Goal: Task Accomplishment & Management: Complete application form

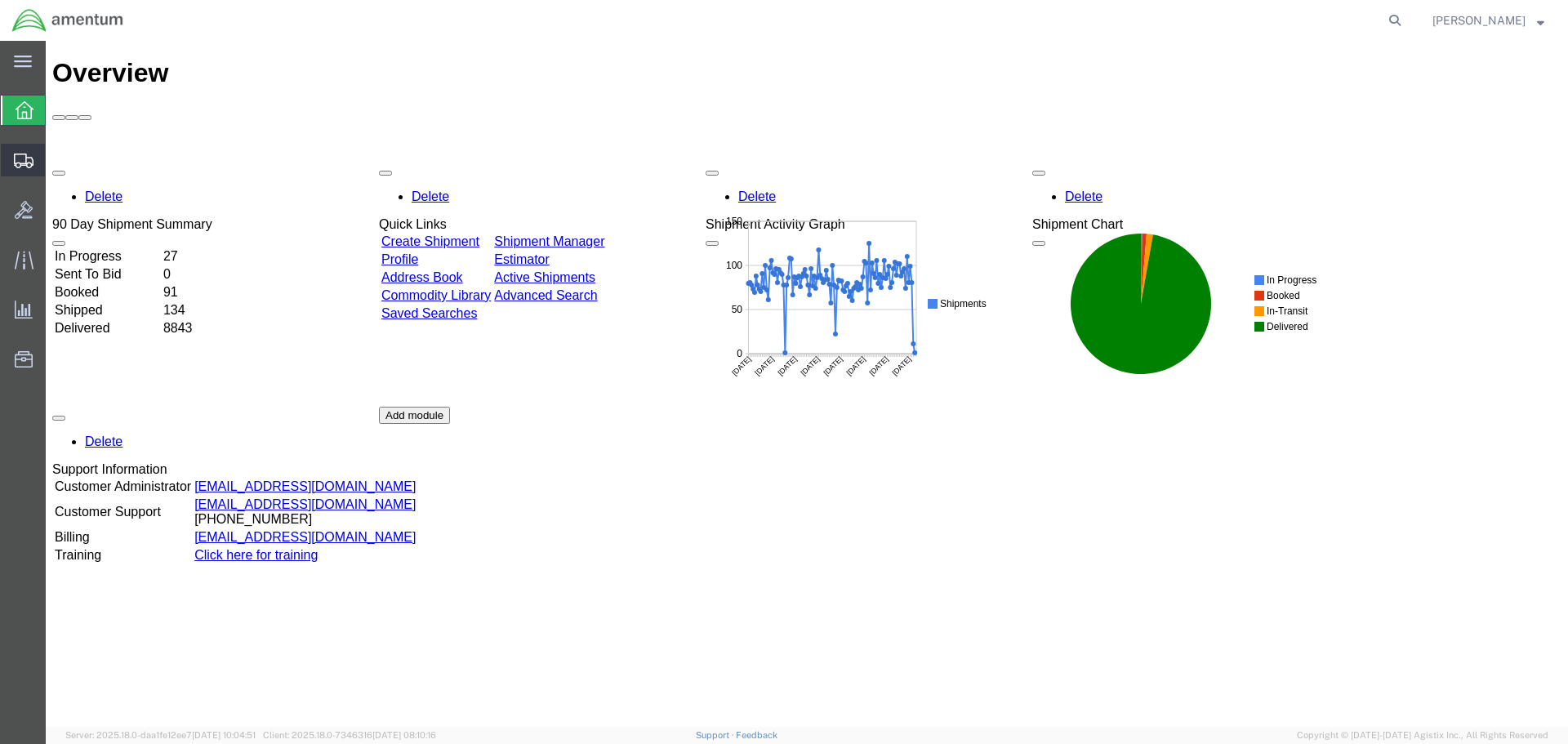
click at [0, 0] on span "Create Shipment" at bounding box center [0, 0] width 0 height 0
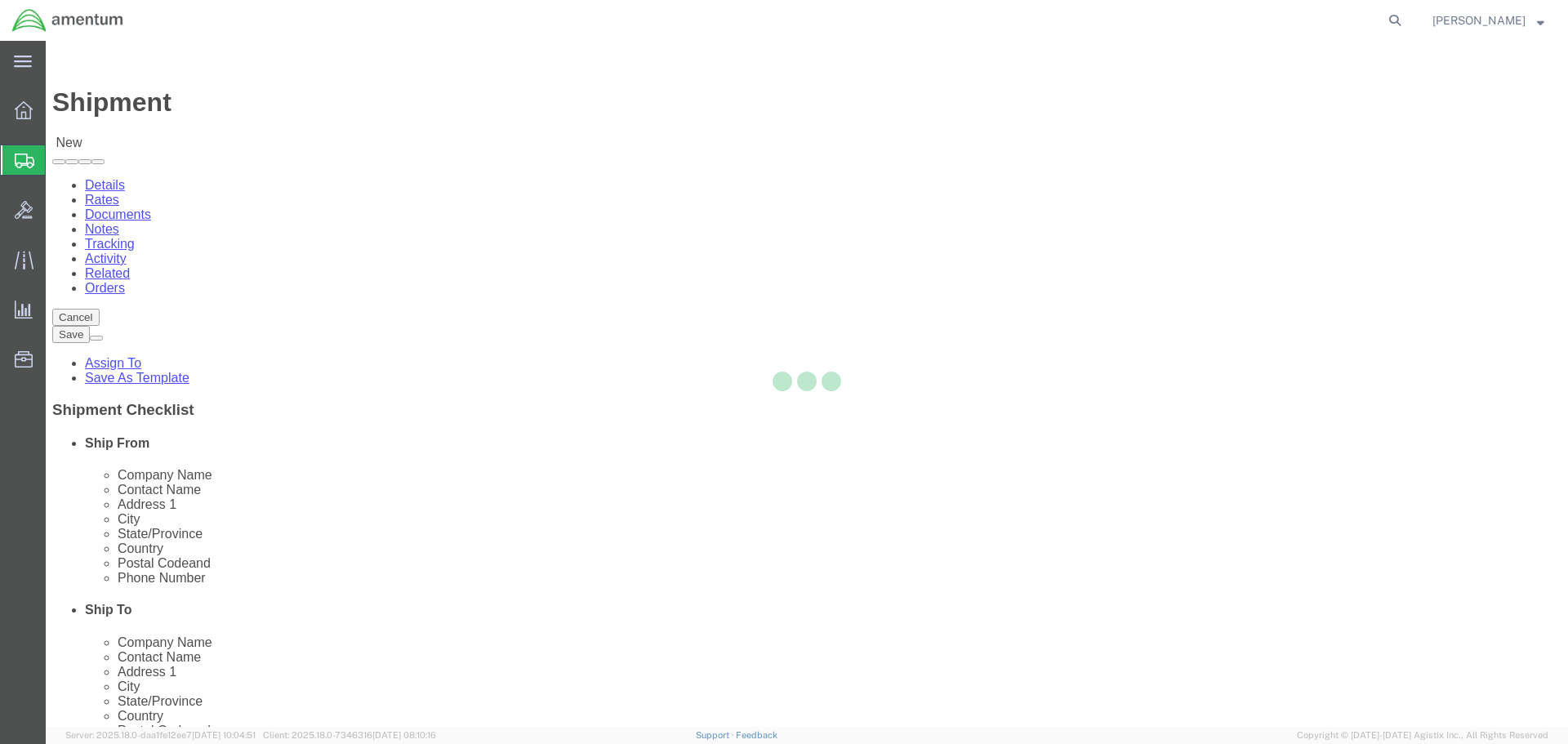
select select
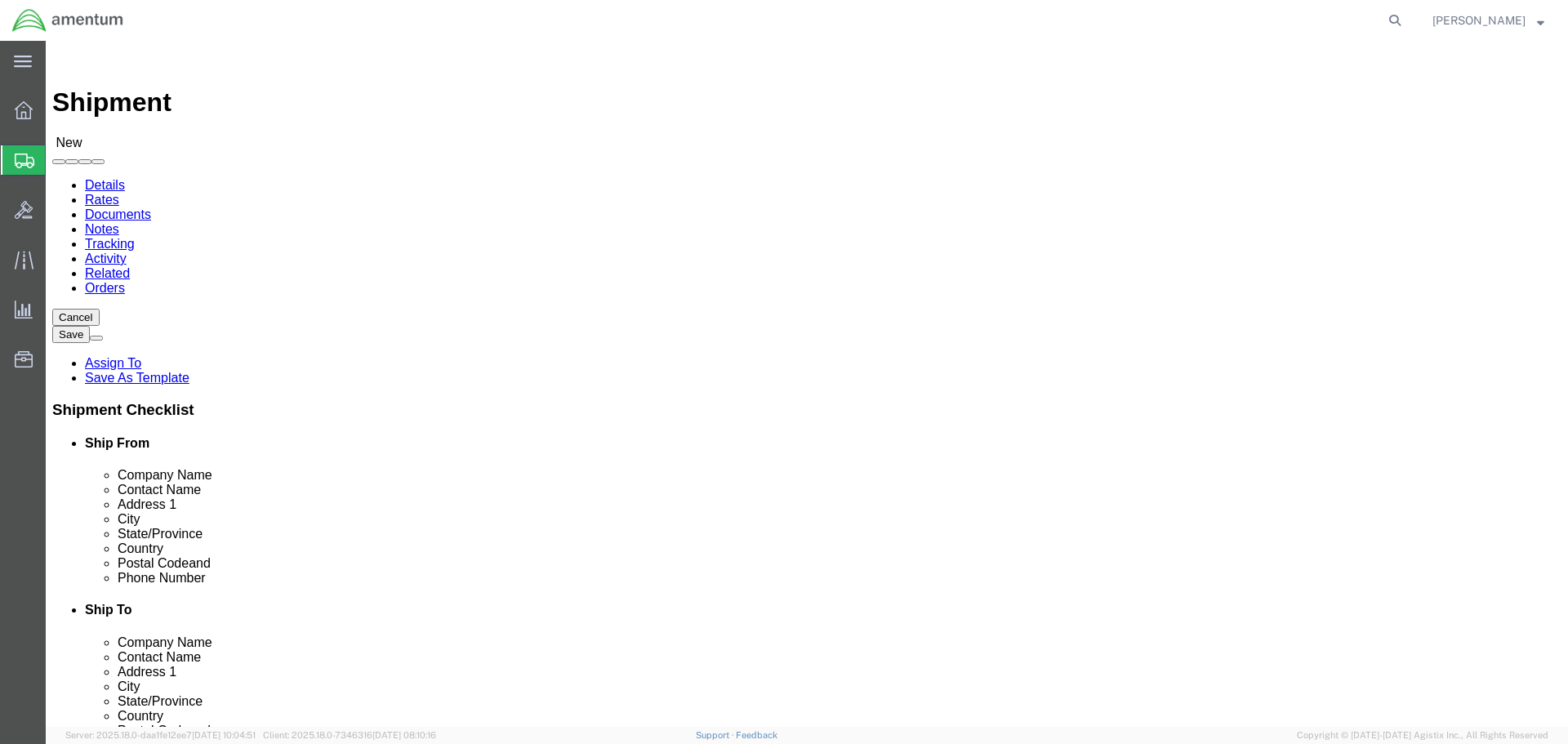
select select "MYPROFILE"
select select "CA"
type input "wsd"
select select "49946"
select select "CA"
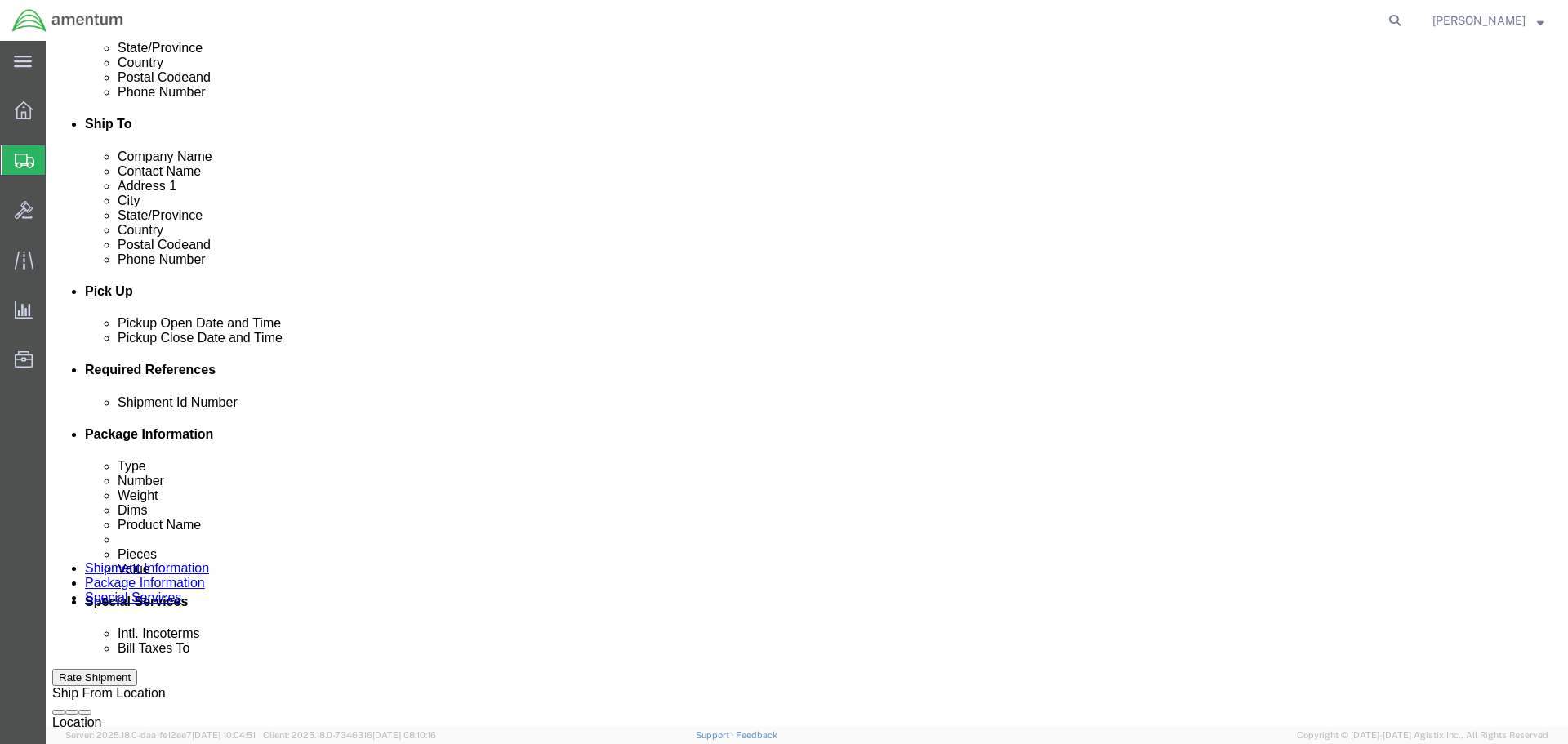
scroll to position [490, 0]
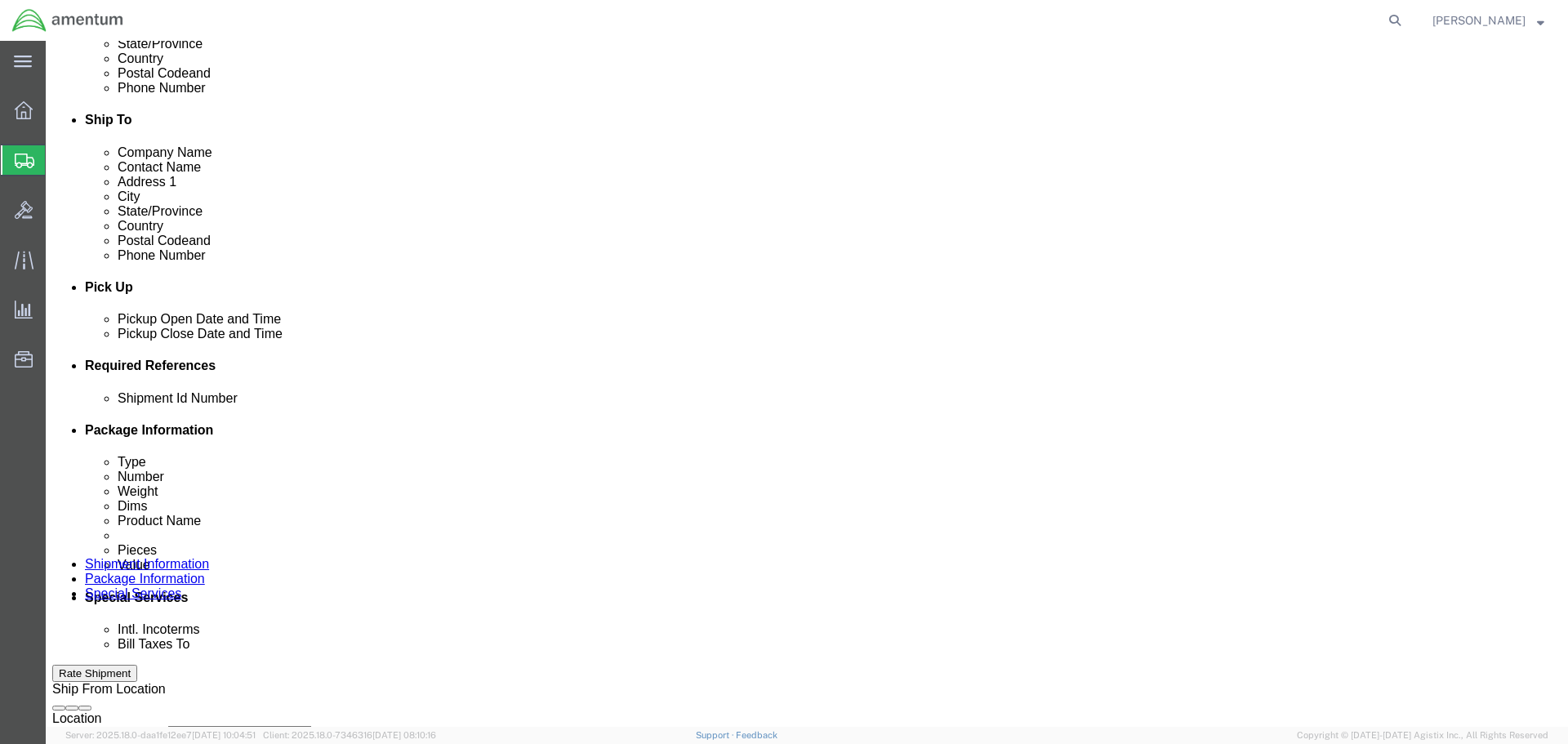
click div "[DATE] 10:00 AM"
type input "12:00 PM"
click button "Apply"
click div "[DATE] 1:00 PM"
type input "3:00 PM"
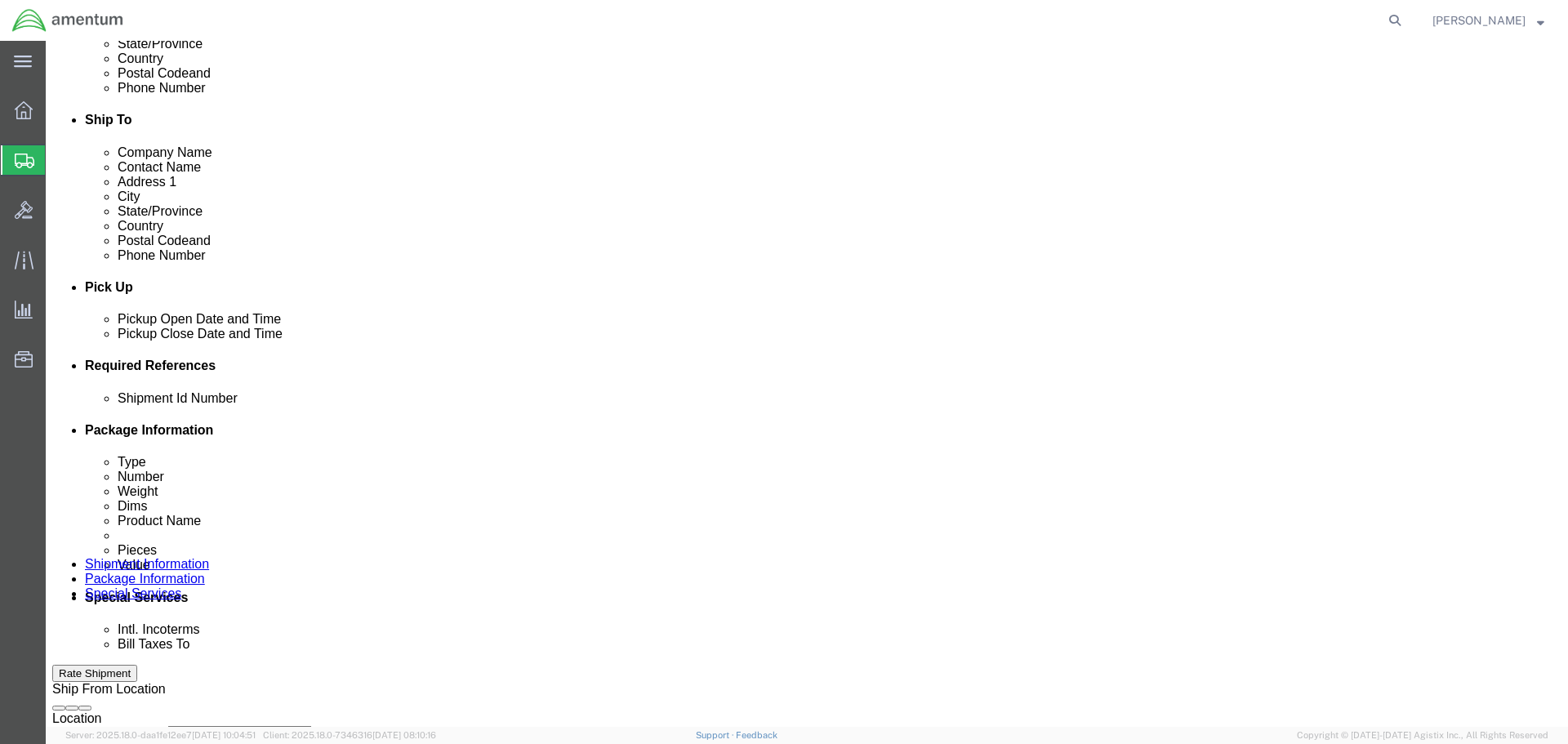
click button "Apply"
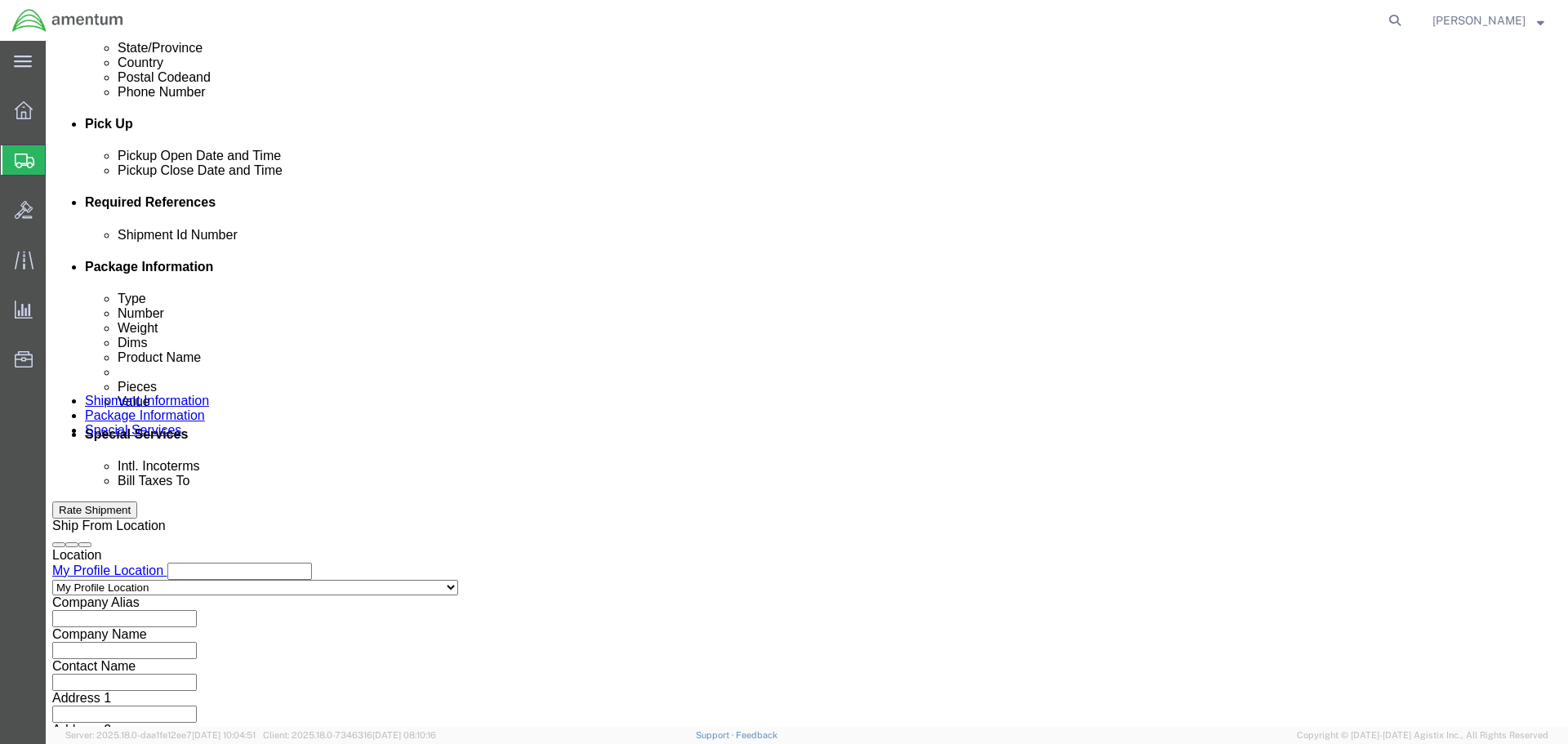
click button "Add reference"
click input "text"
type input "20250903"
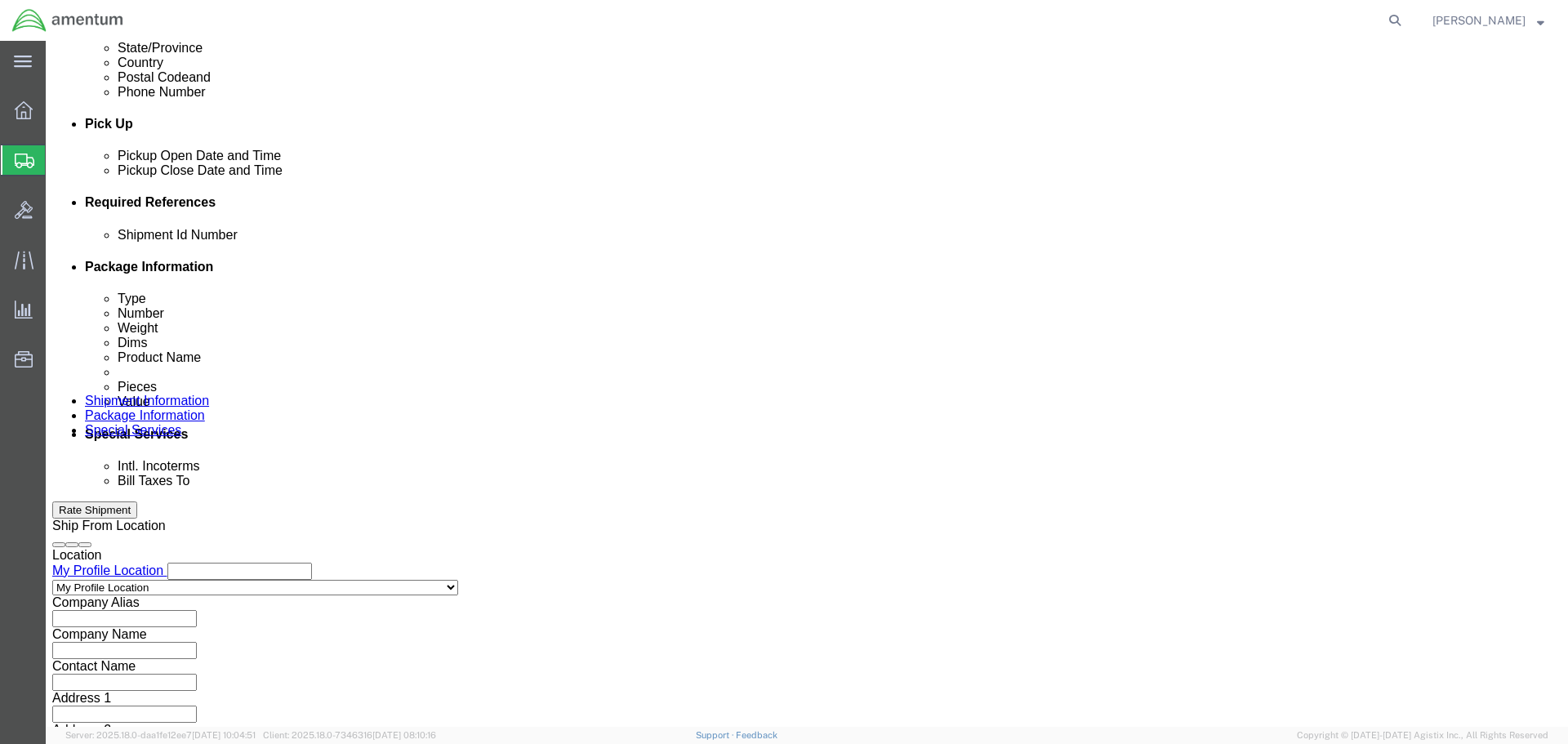
select select "PROJNUM"
type input "6118.03.03.2219.000.SDC.0000"
select select "DEPT"
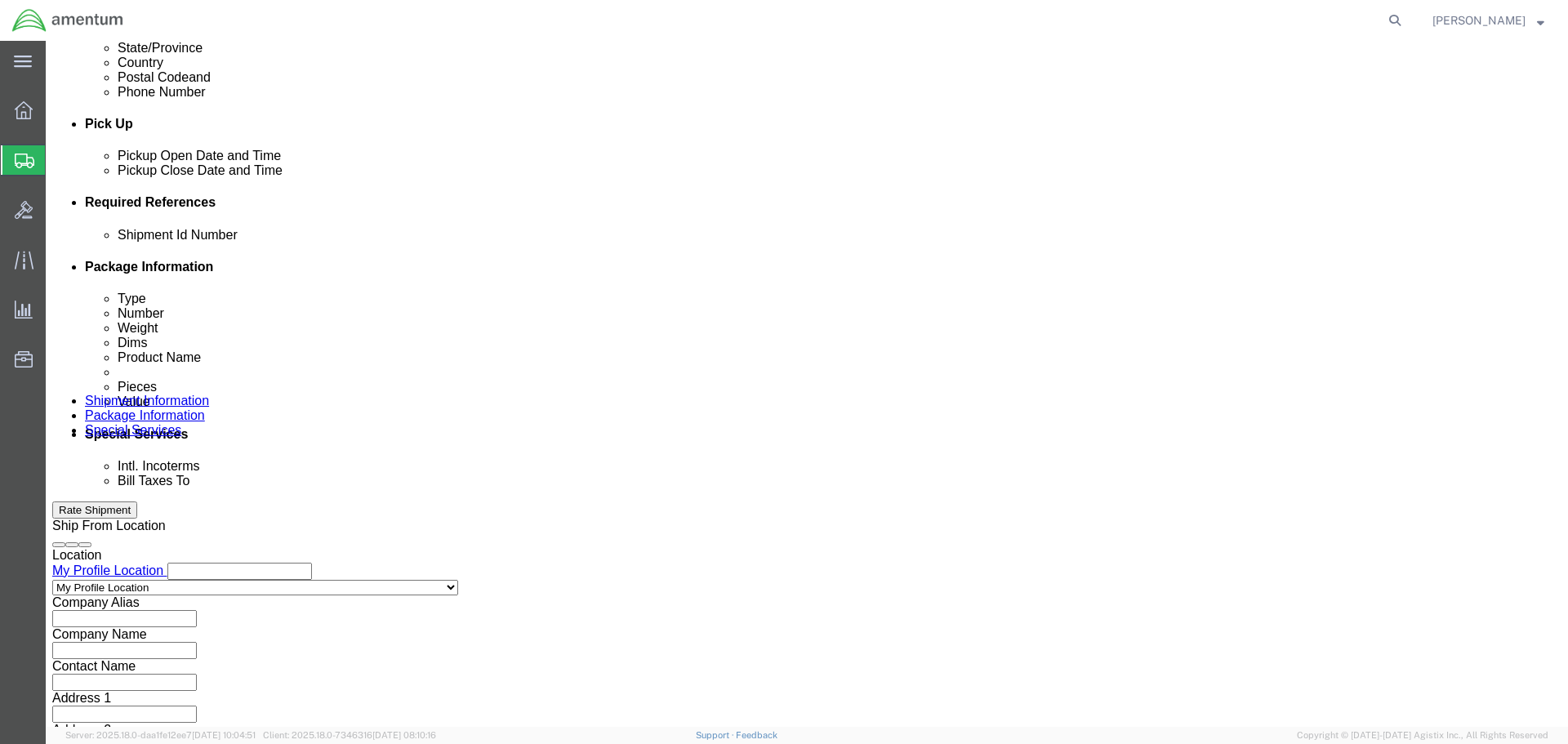
type input "CBP"
select select "CUSTREF"
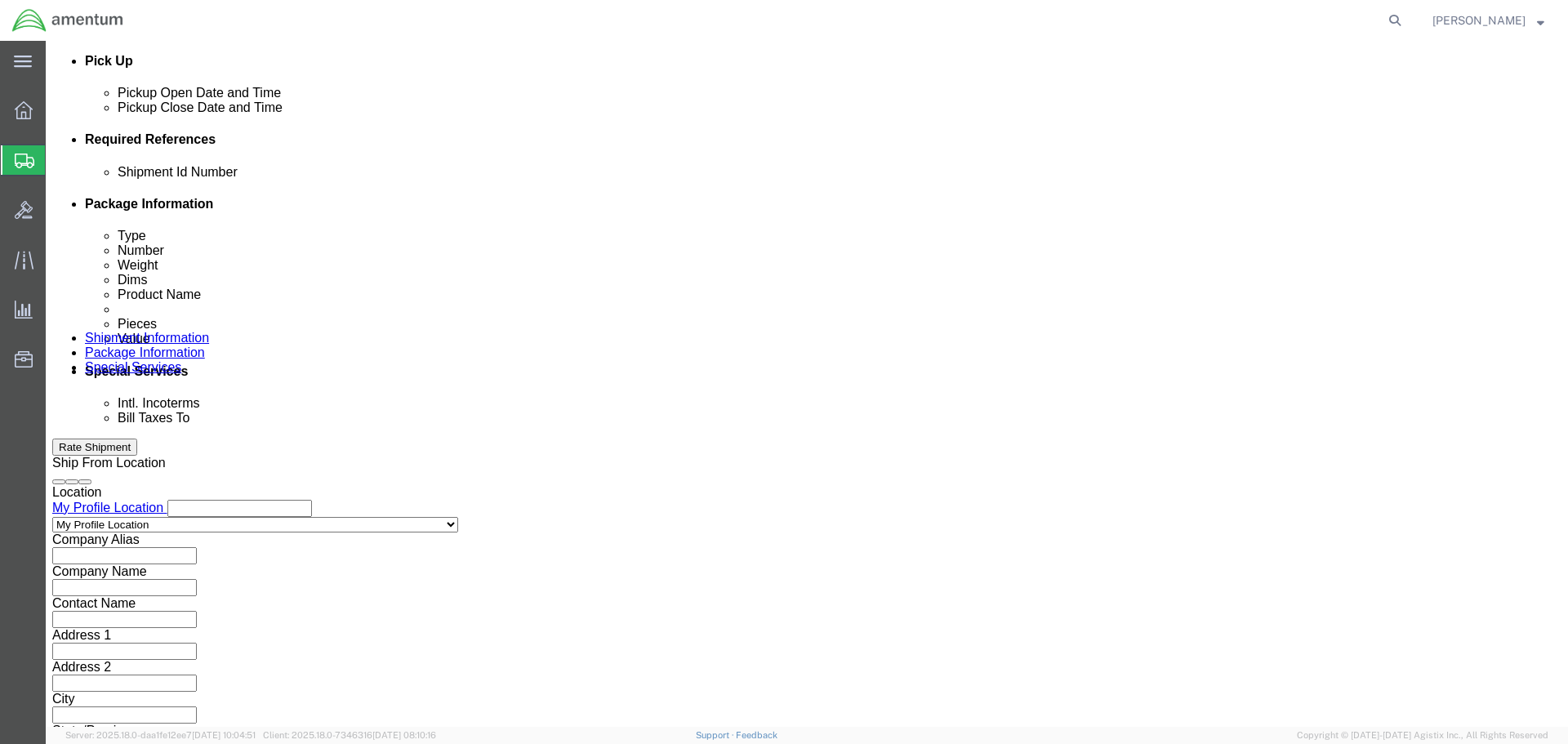
scroll to position [748, 0]
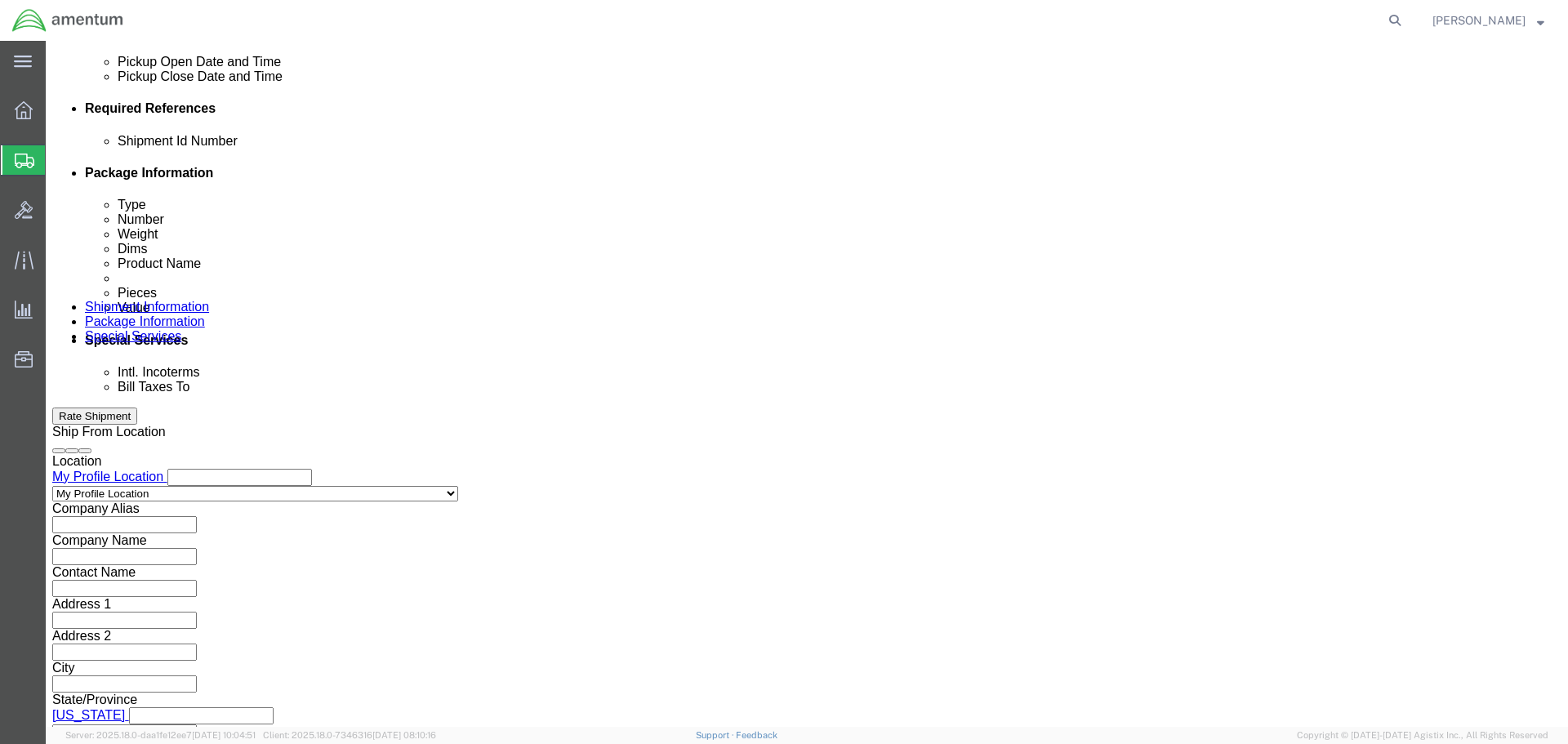
type input "RIVETS"
click button "Continue"
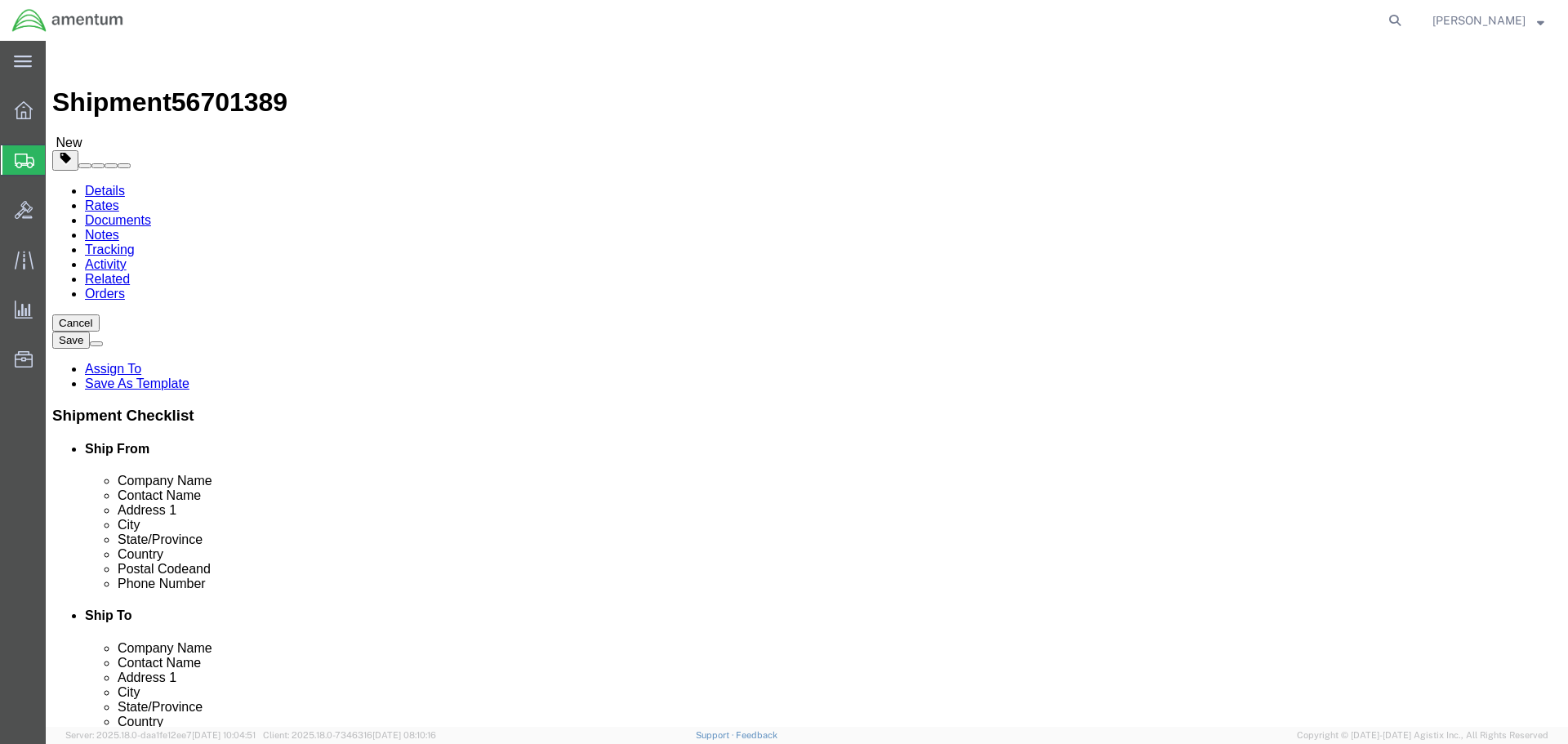
click select "Select BCK Boxes Bale(s) Basket(s) Bolt(s) Bottle(s) Buckets Bulk Bundle(s) Can…"
select select "ENV"
click select "Select BCK Boxes Bale(s) Basket(s) Bolt(s) Bottle(s) Buckets Bulk Bundle(s) Can…"
type input "9.50"
type input "12.50"
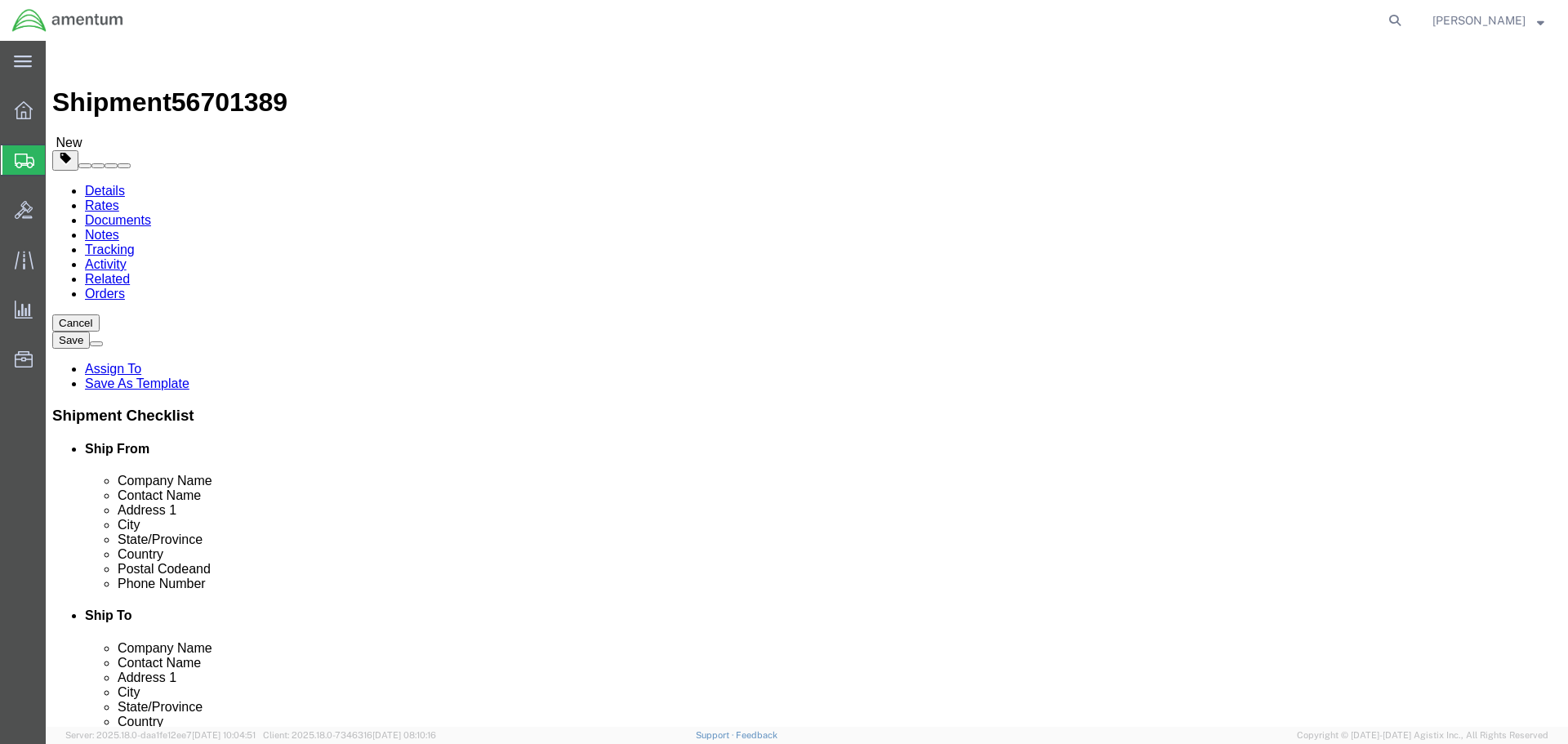
type input "0.25"
type input "1"
click link "Add Content"
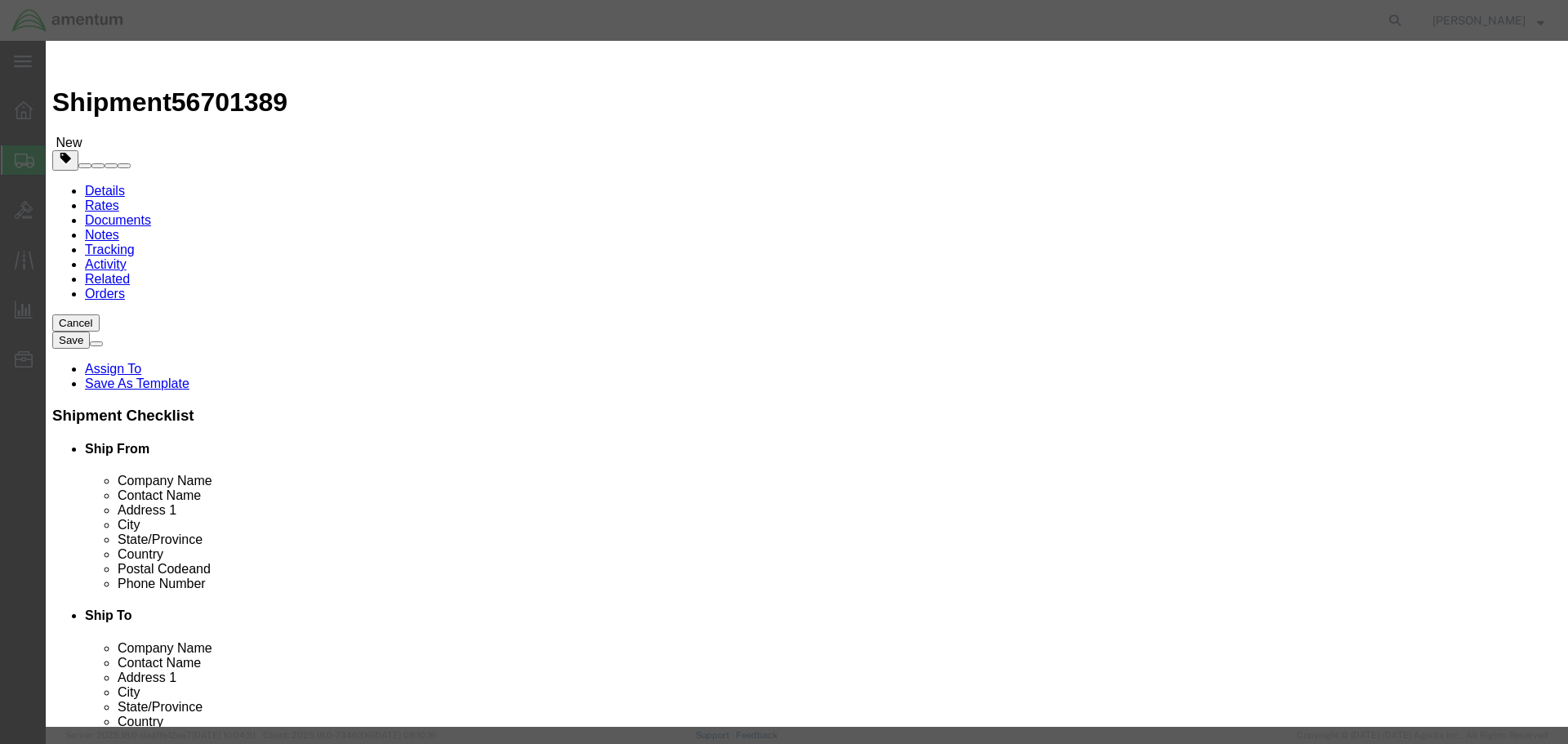
click div "Commodity library"
click input "text"
paste input "MS20470AD4-12"
type input "RIVETS"
type input "1"
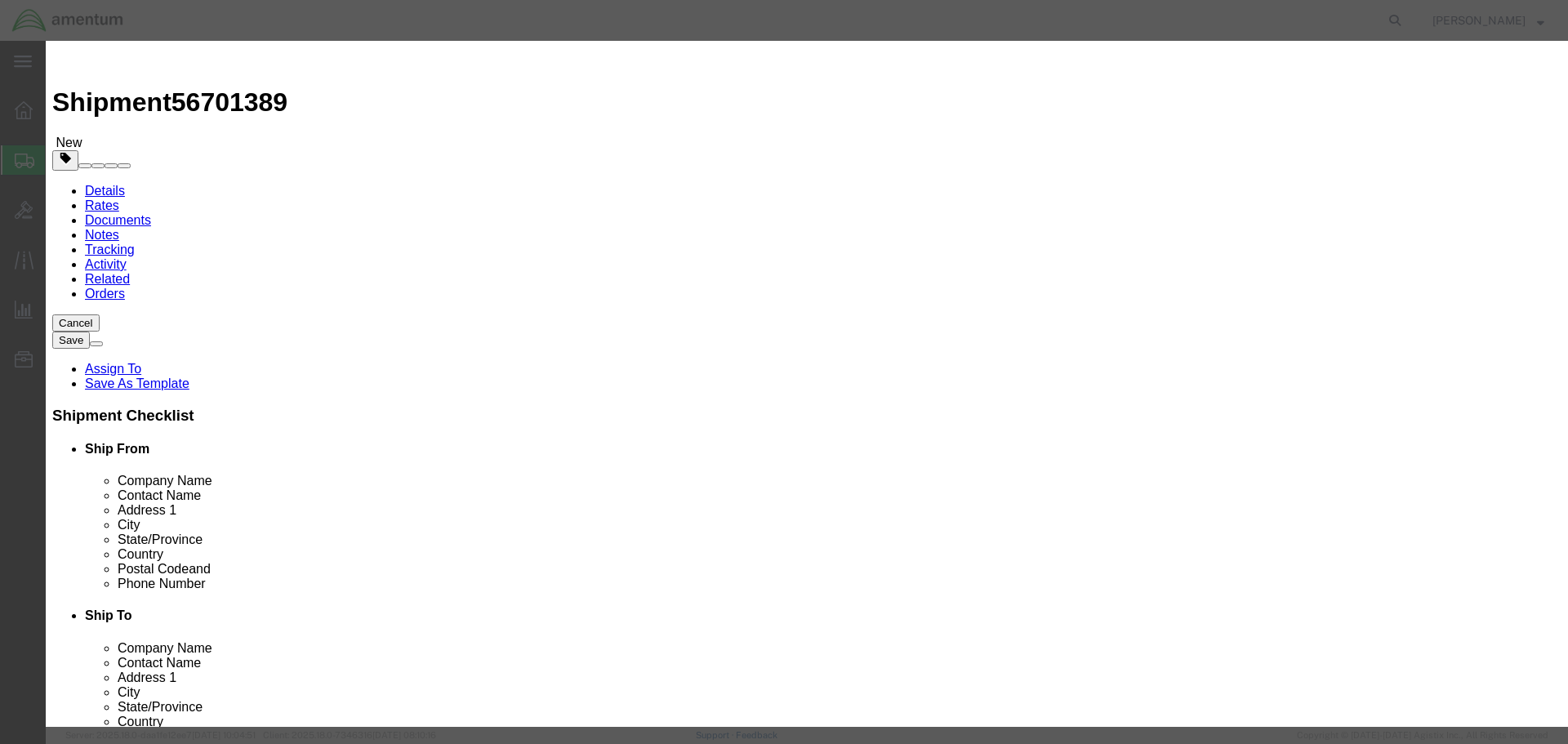
select select "BAG"
type input "32"
select select "USD"
paste input "MS20470AD4-12"
type input "MS20470AD4-12"
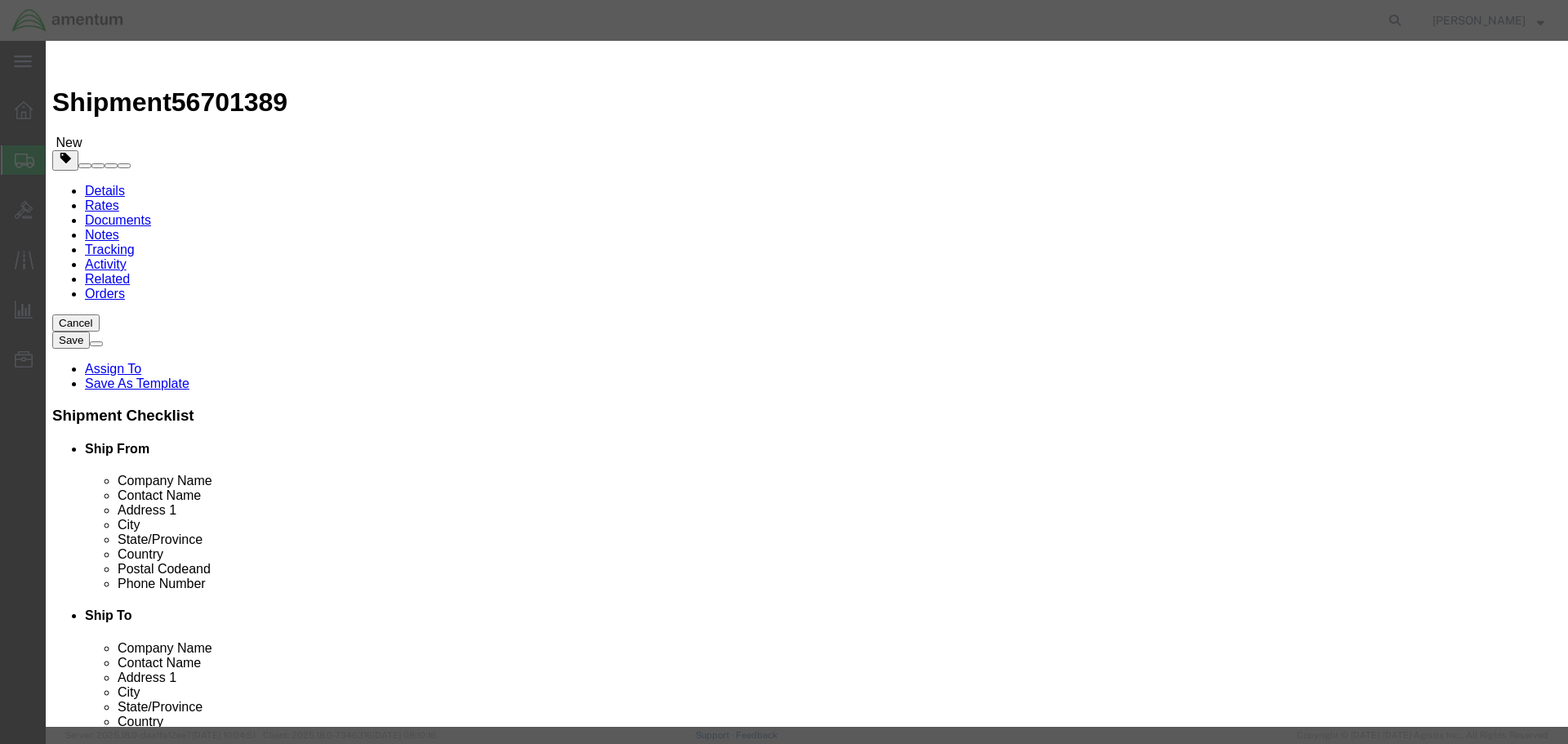
click button "Save & Close"
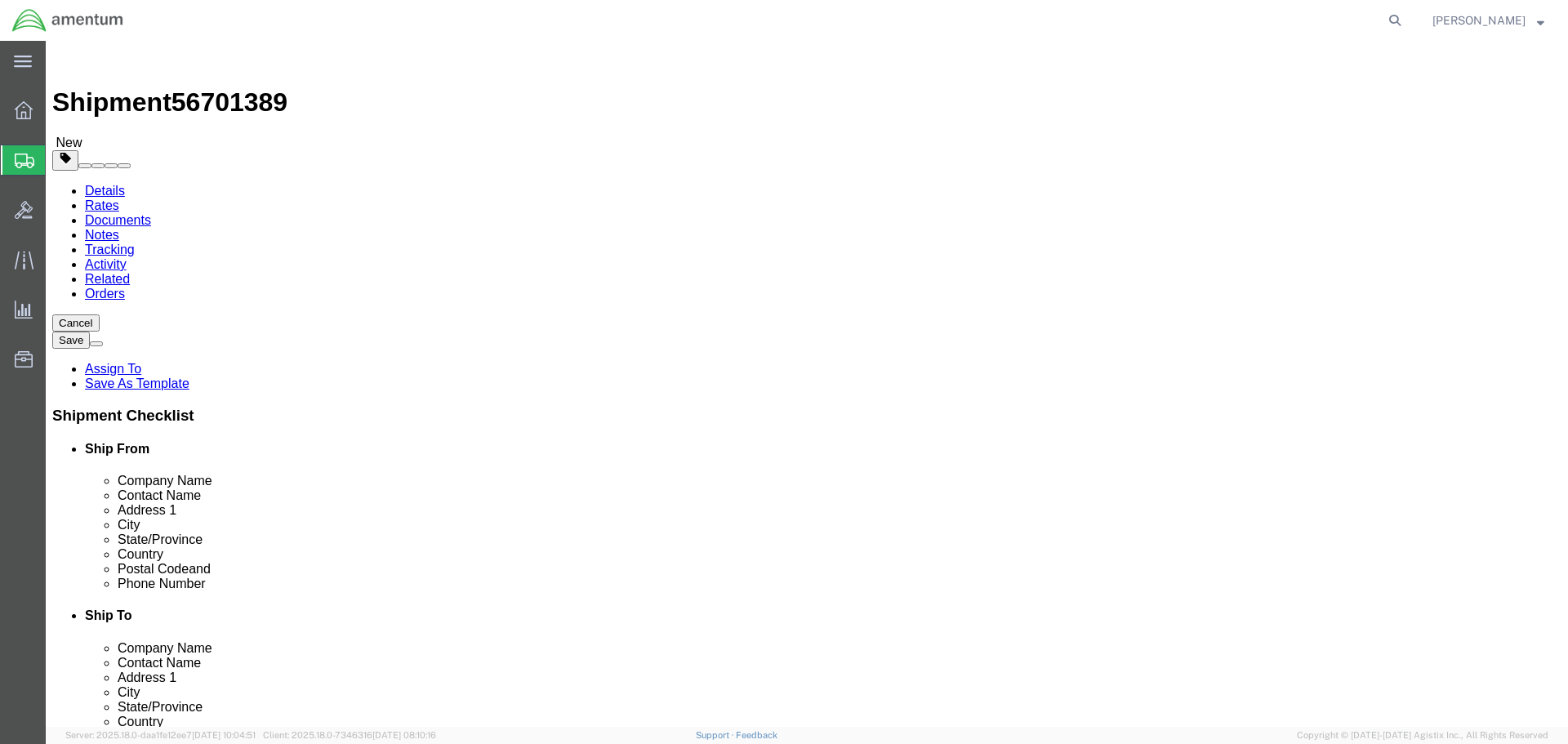
click button "Continue"
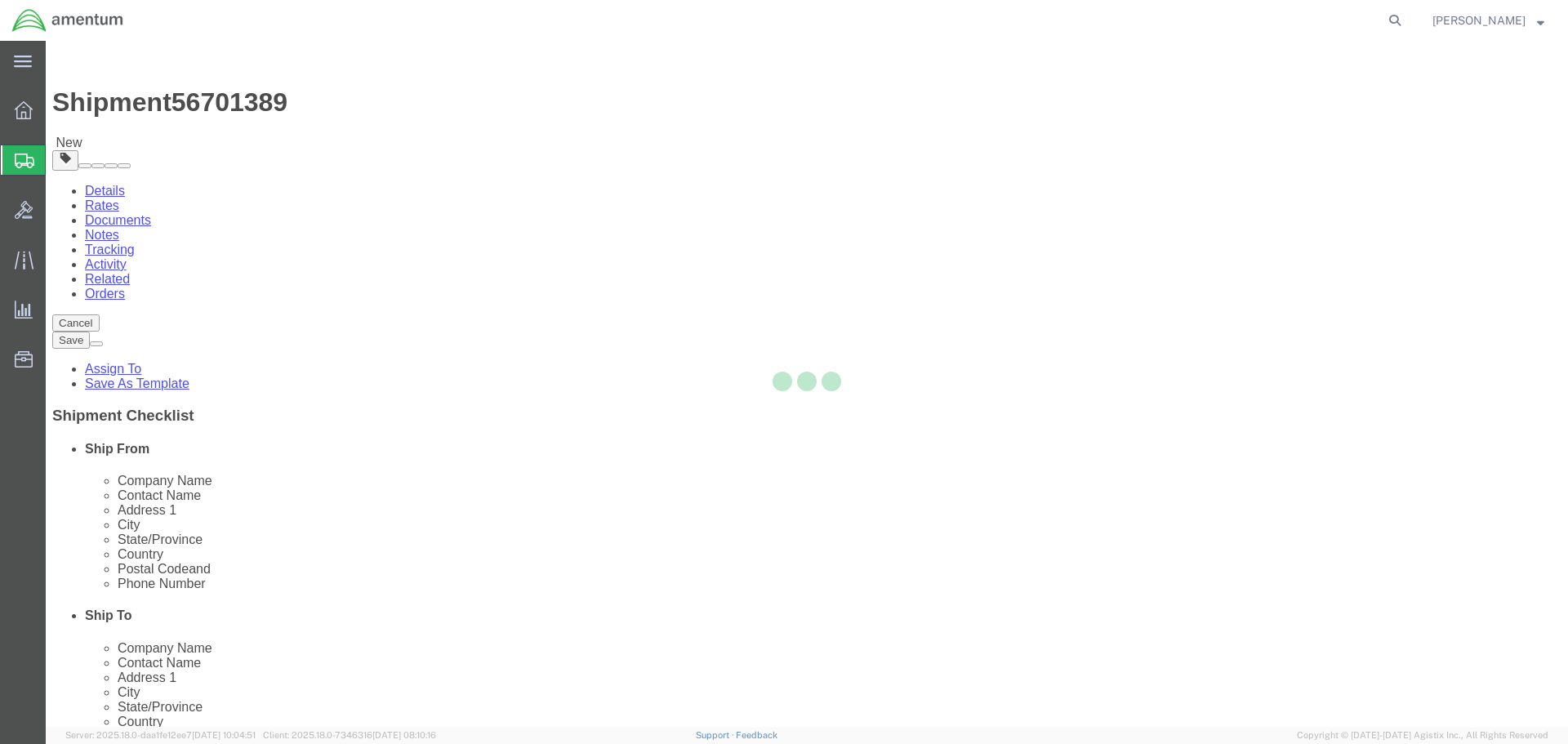
select select
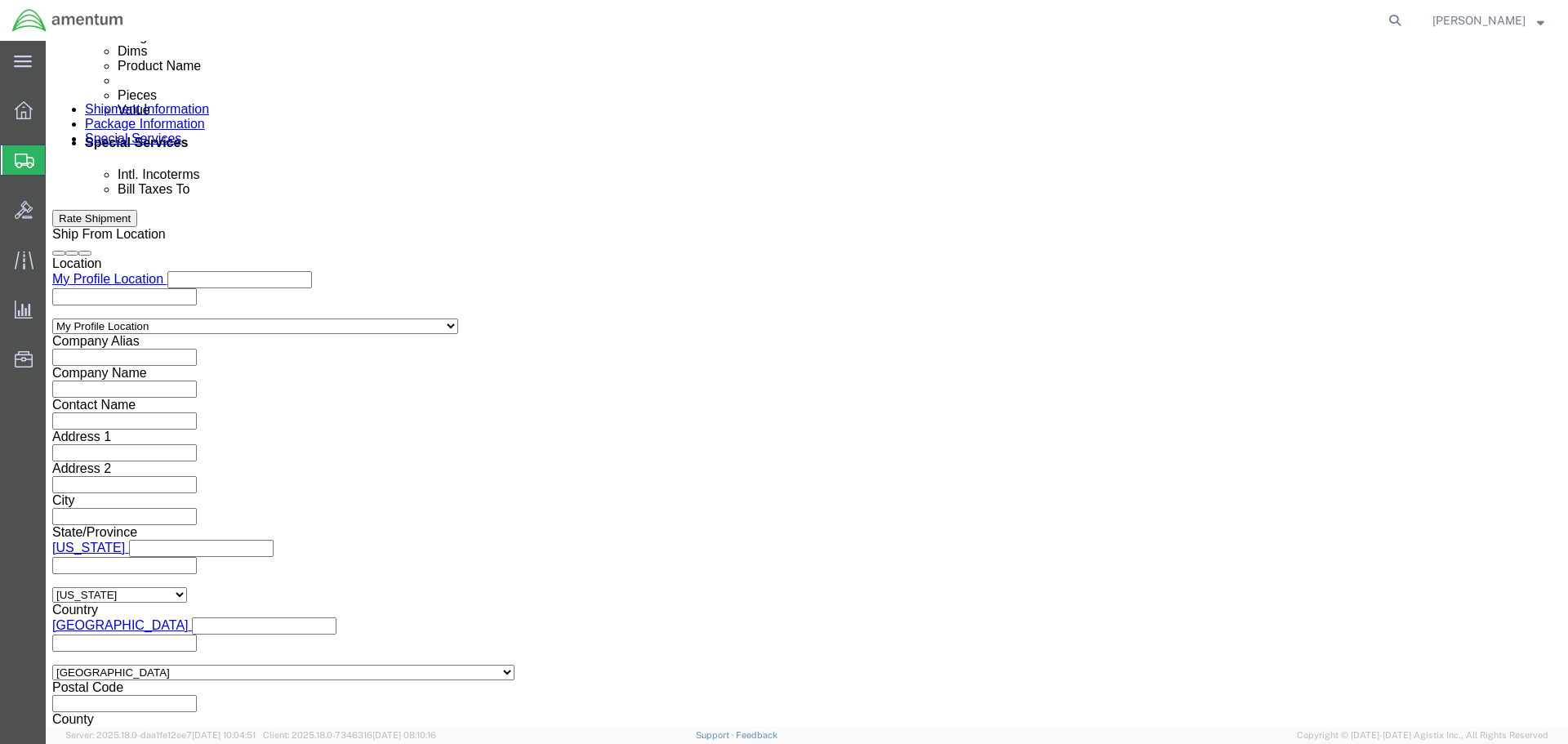
scroll to position [981, 0]
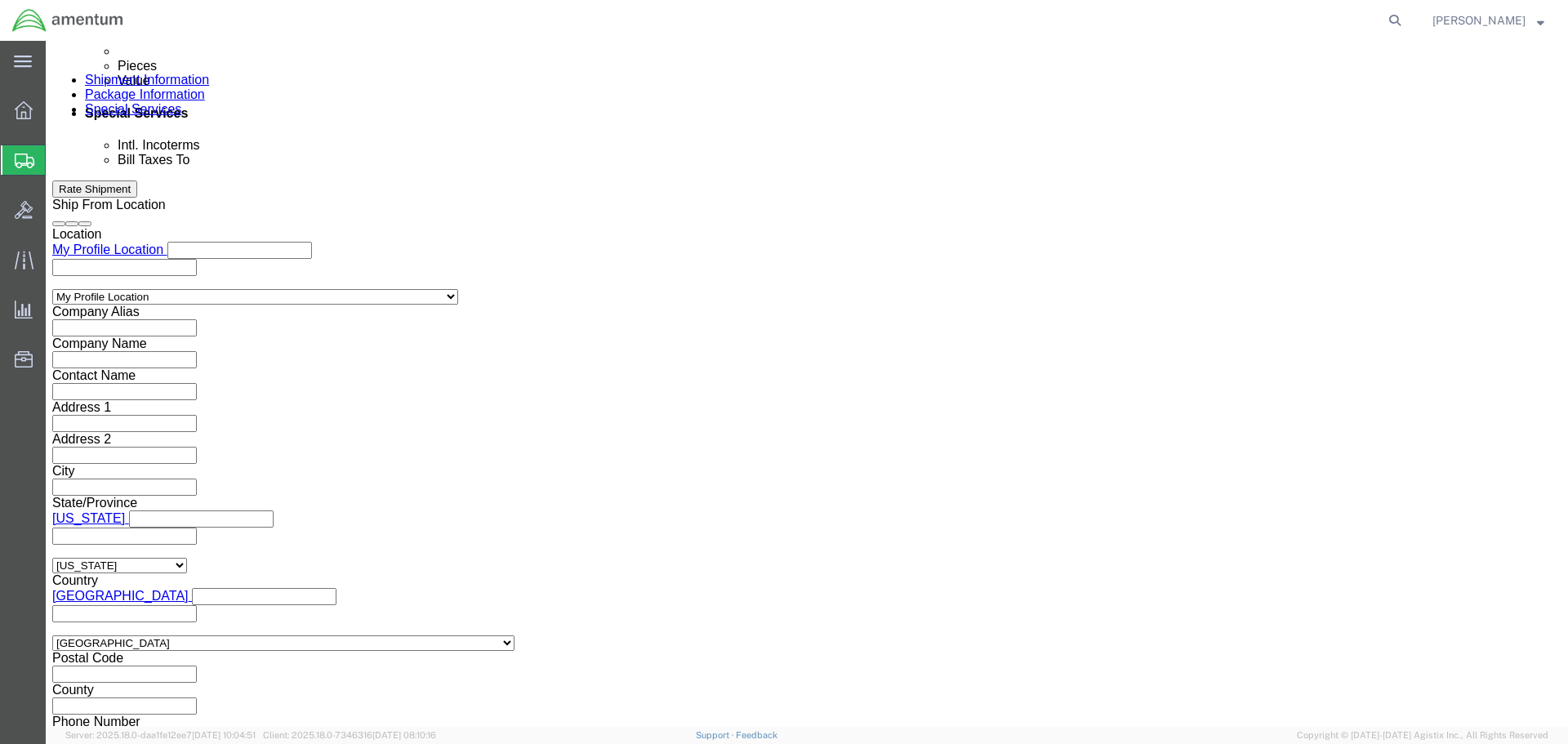
click div "To Enter Email Address Include shipping documents What documents that would lik…"
click input "text"
type input "[PERSON_NAME][EMAIL_ADDRESS][PERSON_NAME][DOMAIN_NAME]"
click button "Rate Shipment"
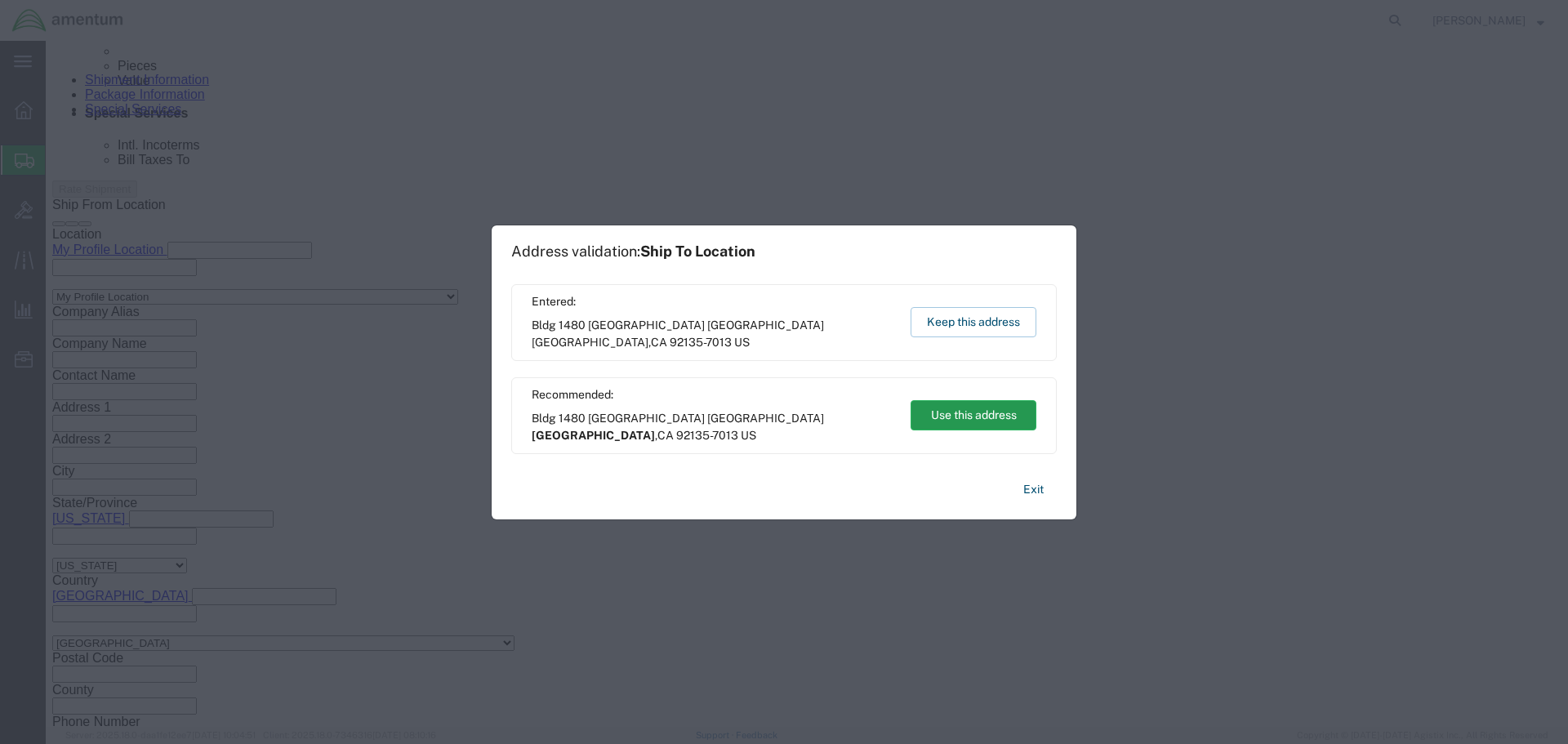
click at [964, 423] on button "Use this address" at bounding box center [973, 415] width 125 height 30
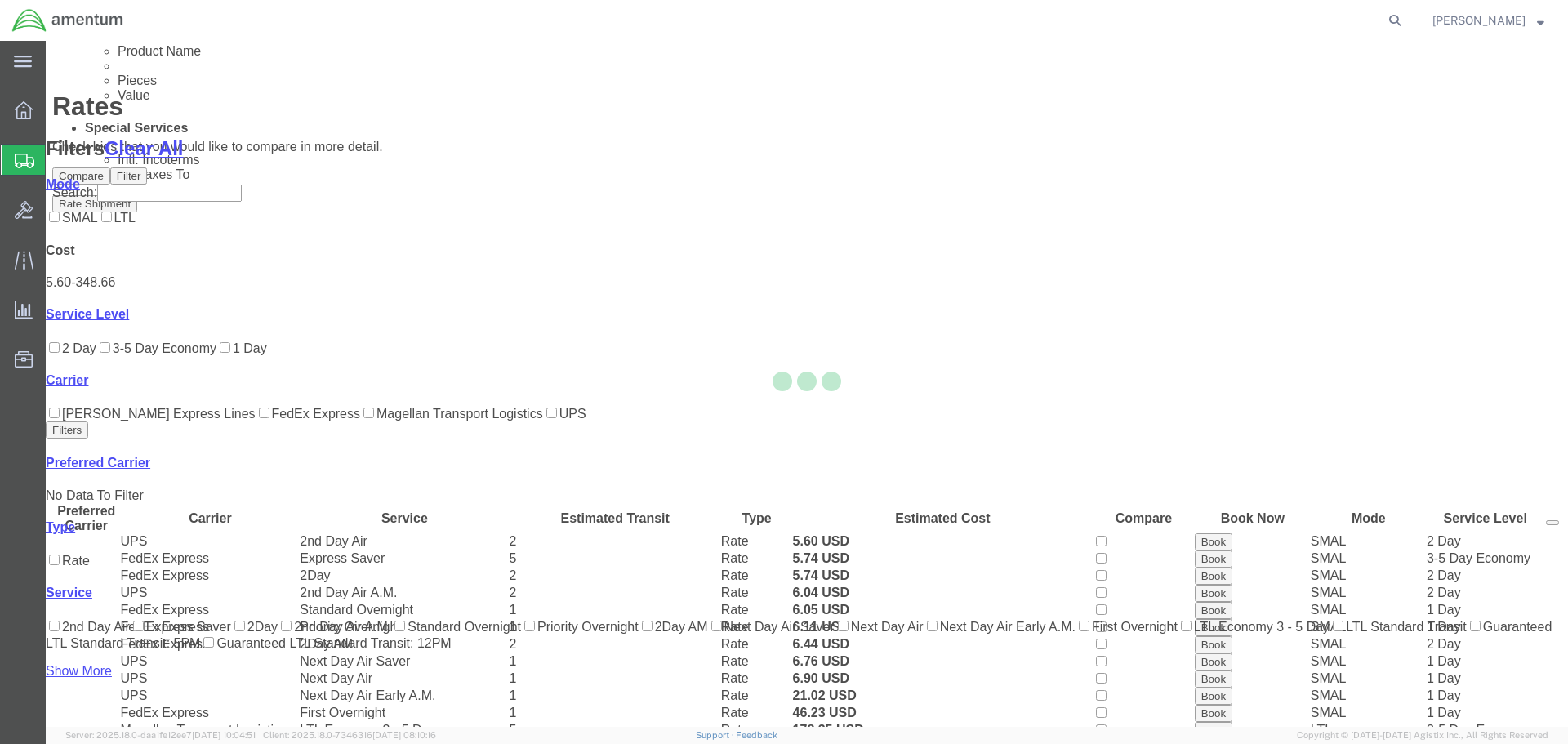
scroll to position [103, 0]
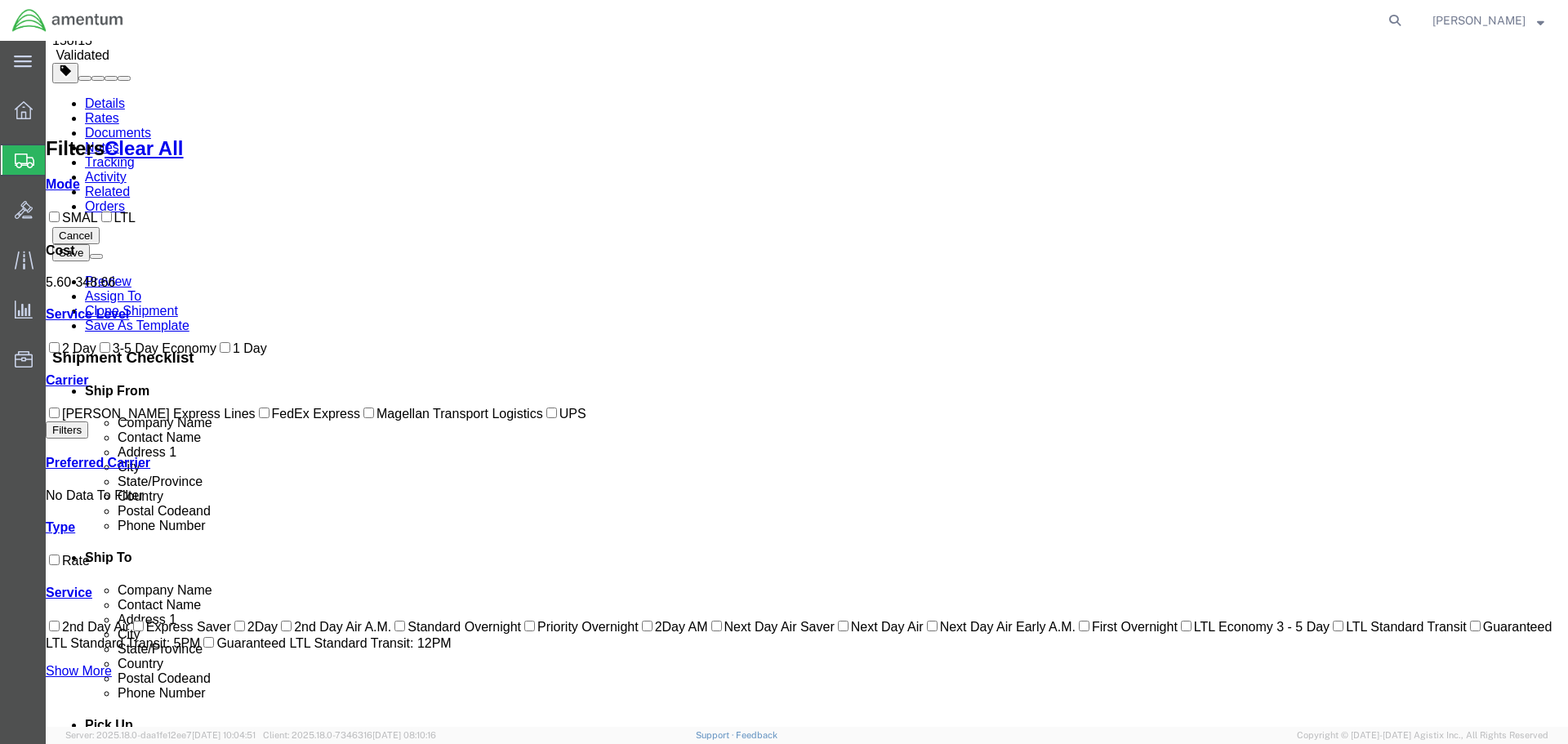
click at [255, 421] on label "FedEx Express" at bounding box center [308, 413] width 104 height 14
click at [259, 418] on input "FedEx Express" at bounding box center [264, 412] width 10 height 10
checkbox input "true"
